Goal: Transaction & Acquisition: Purchase product/service

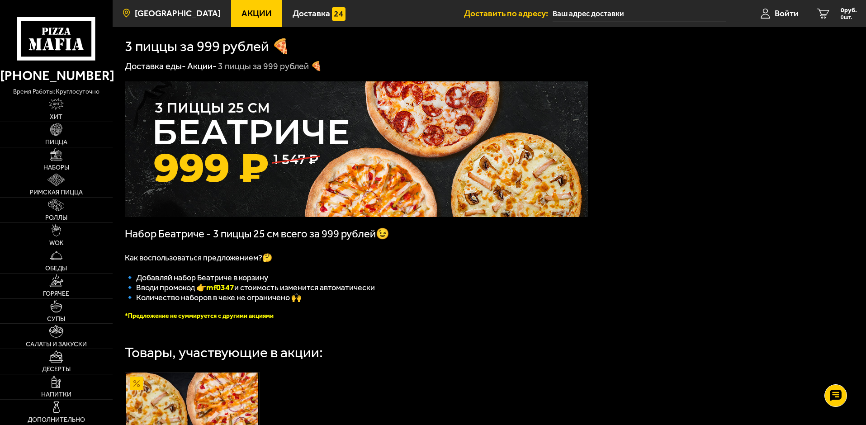
click at [162, 14] on span "[GEOGRAPHIC_DATA]" at bounding box center [178, 13] width 86 height 9
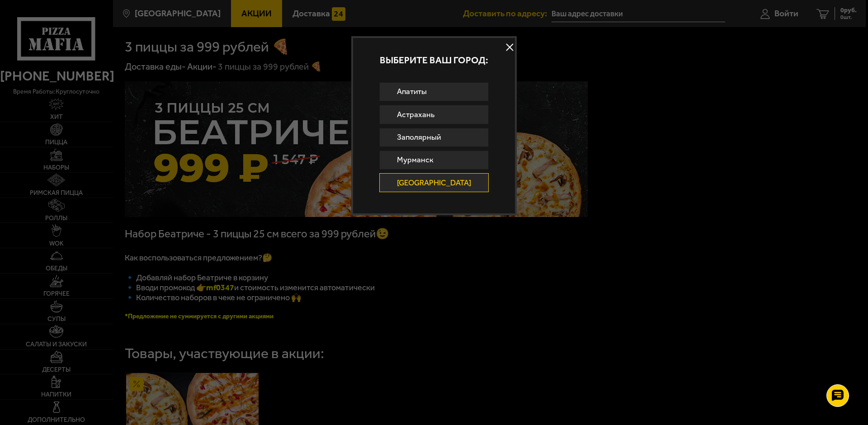
click at [504, 46] on button at bounding box center [510, 48] width 14 height 14
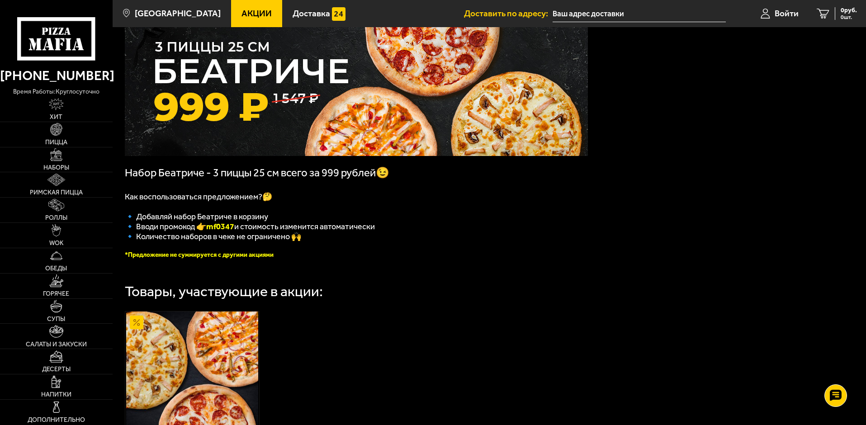
scroll to position [45, 0]
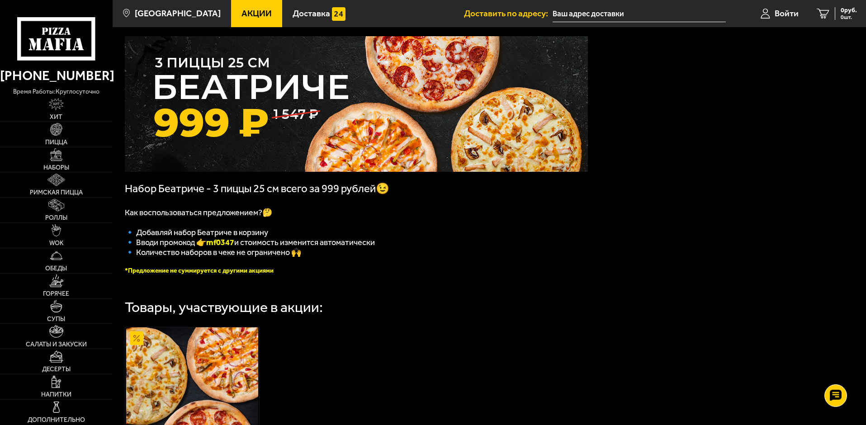
click at [241, 11] on span "Акции" at bounding box center [256, 13] width 30 height 9
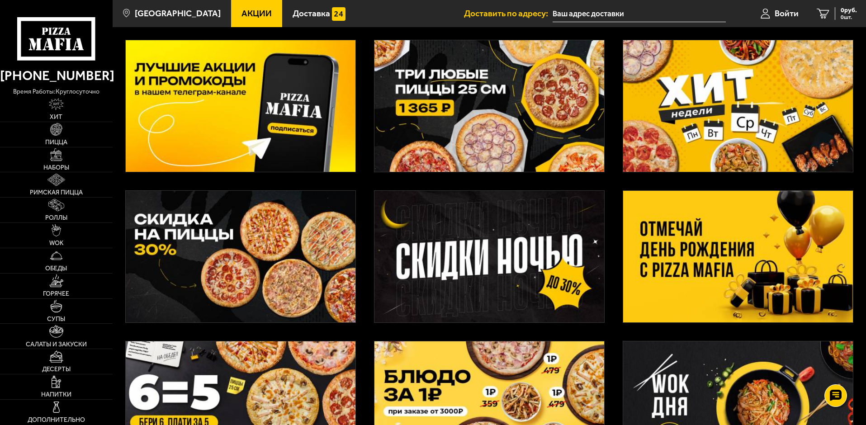
scroll to position [90, 0]
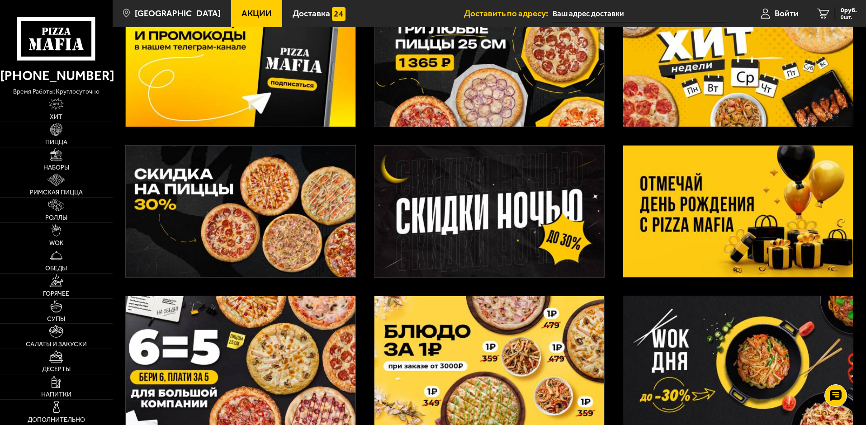
click at [738, 226] on img at bounding box center [738, 212] width 230 height 132
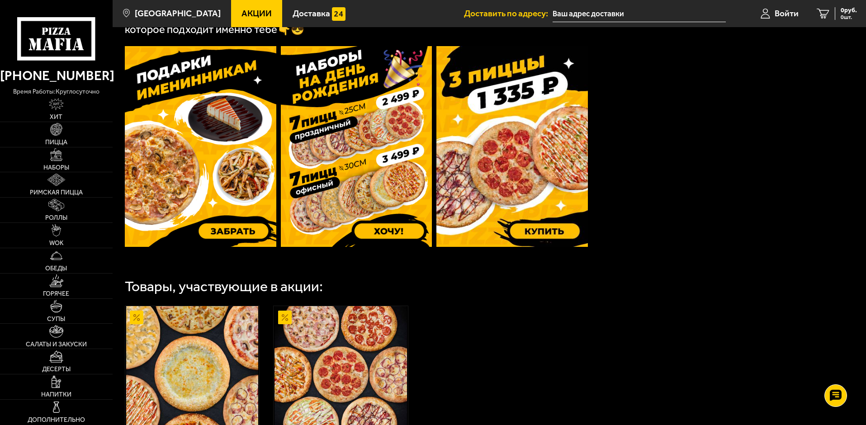
scroll to position [271, 0]
click at [393, 237] on img at bounding box center [356, 146] width 151 height 201
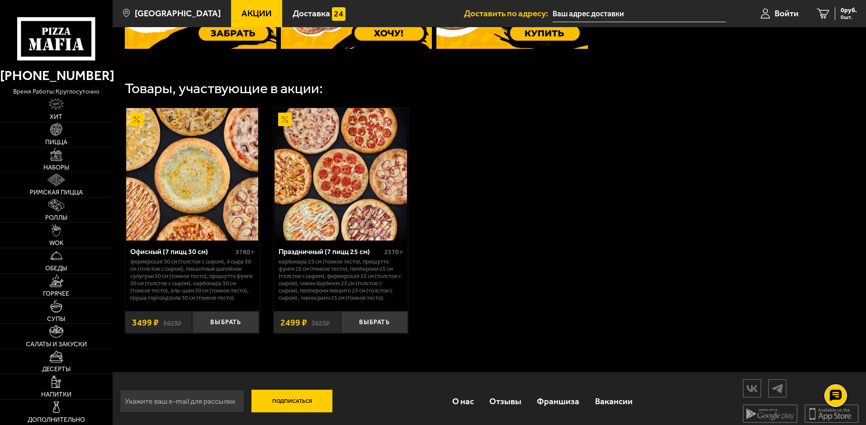
scroll to position [485, 0]
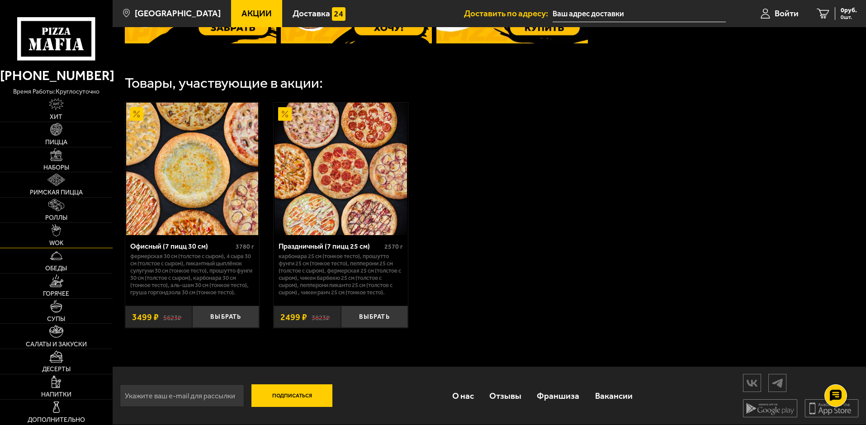
click at [57, 233] on img at bounding box center [57, 230] width 10 height 12
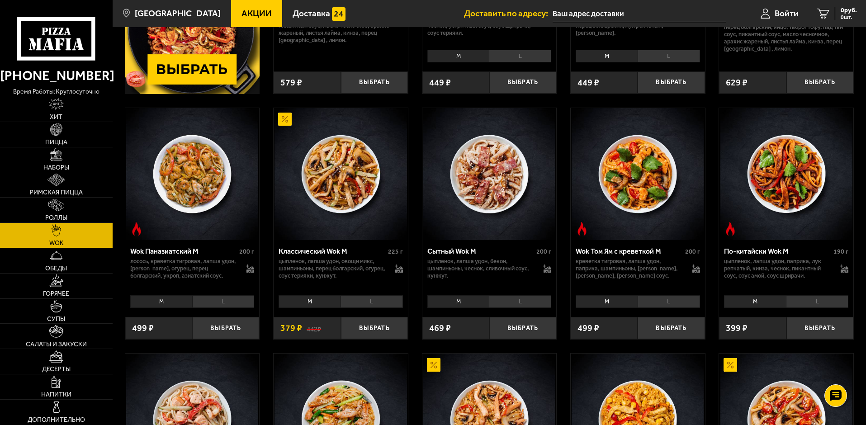
scroll to position [226, 0]
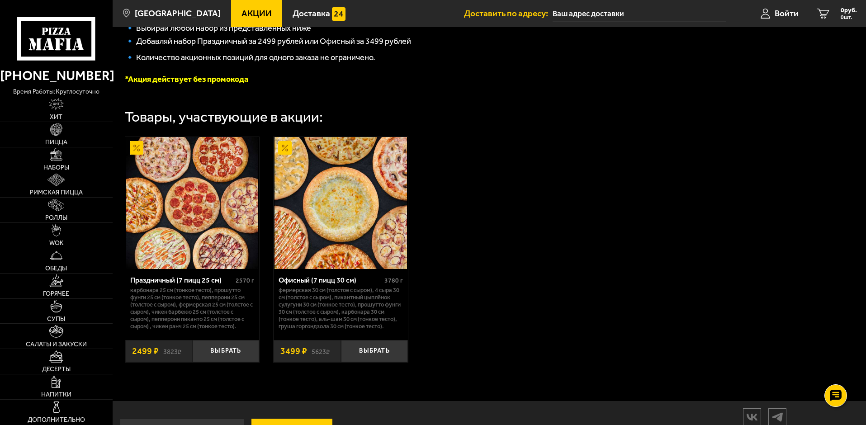
scroll to position [272, 0]
